Goal: Transaction & Acquisition: Purchase product/service

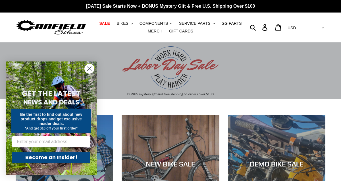
click at [90, 68] on circle "Close dialog" at bounding box center [89, 68] width 9 height 9
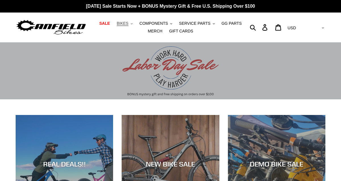
click at [126, 22] on span "BIKES" at bounding box center [123, 23] width 12 height 5
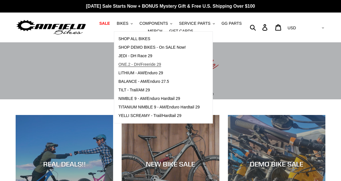
click at [140, 65] on span "ONE.2 - DH/Freeride 29" at bounding box center [140, 64] width 43 height 5
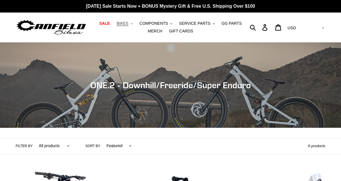
click at [122, 23] on span "BIKES" at bounding box center [123, 23] width 12 height 5
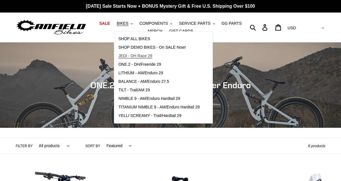
click at [138, 55] on span "JEDI - DH Race 29" at bounding box center [136, 55] width 34 height 5
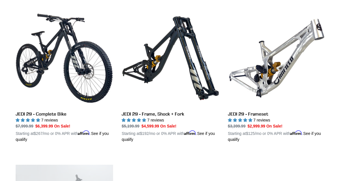
scroll to position [161, 0]
